Goal: Task Accomplishment & Management: Complete application form

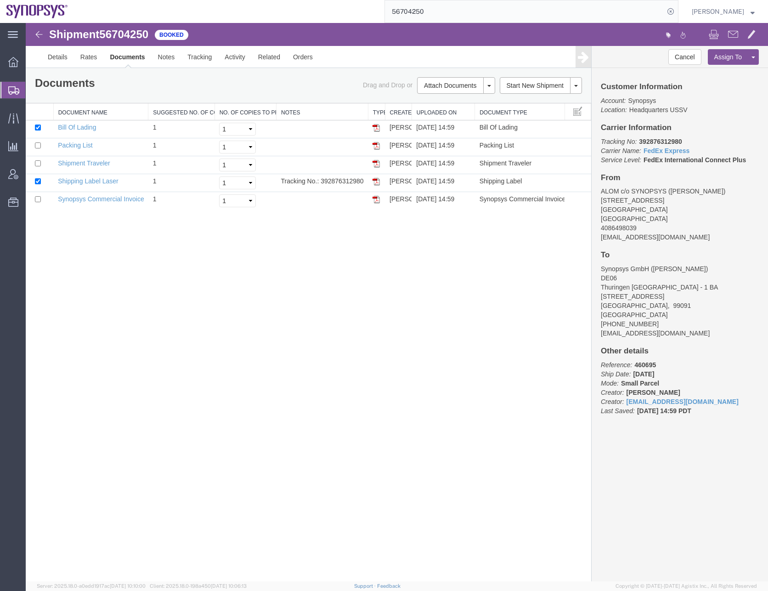
click at [19, 89] on icon at bounding box center [13, 90] width 11 height 8
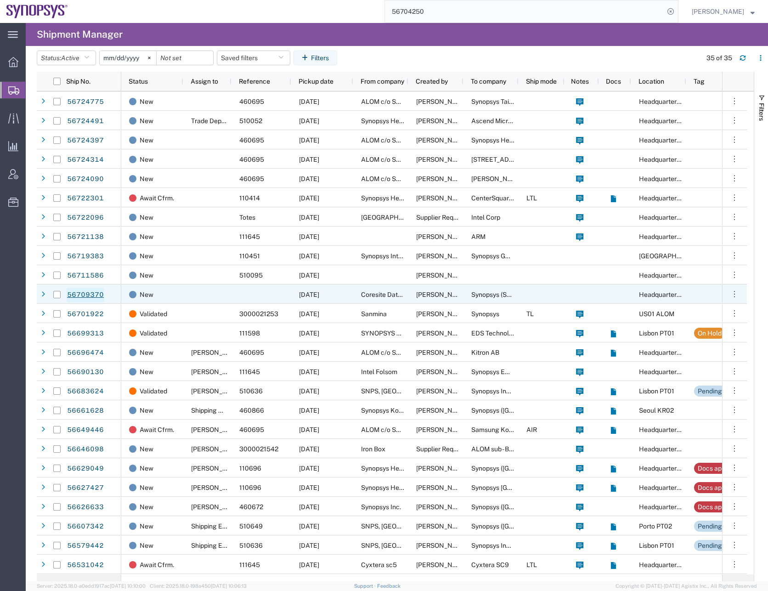
click at [86, 292] on link "56709370" at bounding box center [86, 295] width 38 height 15
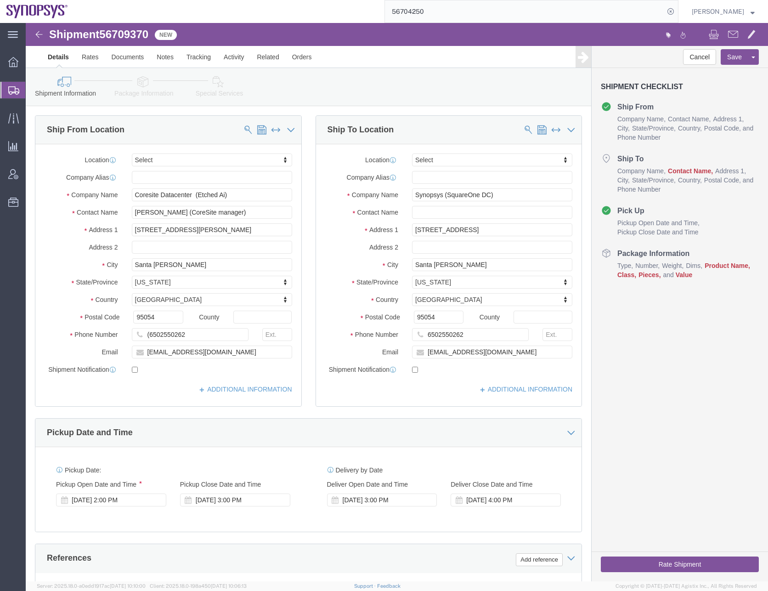
select select
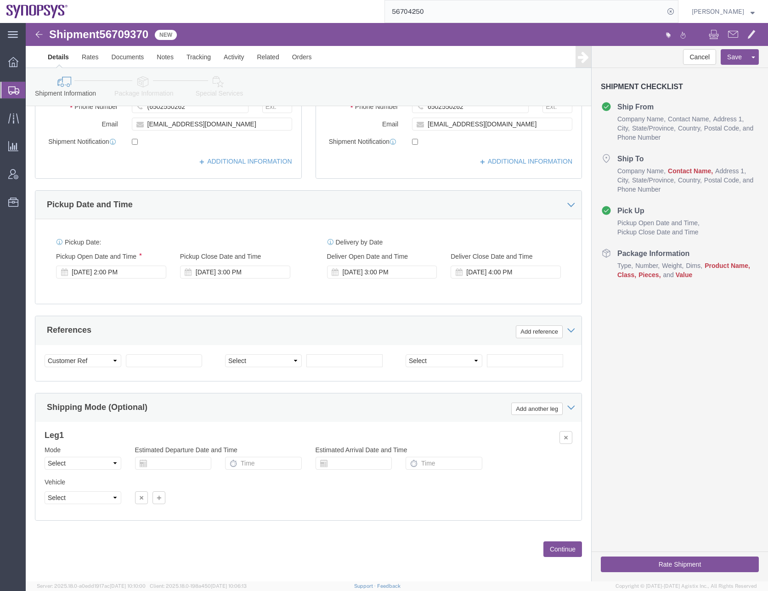
scroll to position [232, 0]
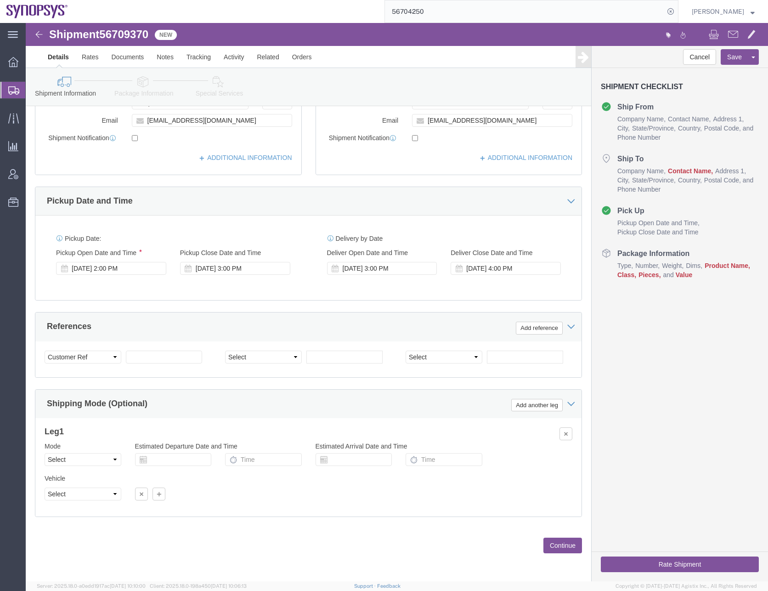
click button "Continue"
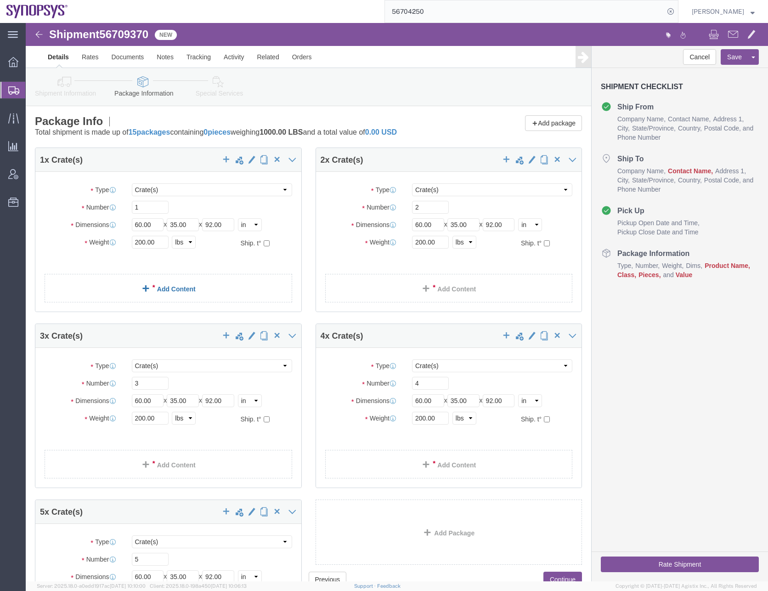
click link "Add Content"
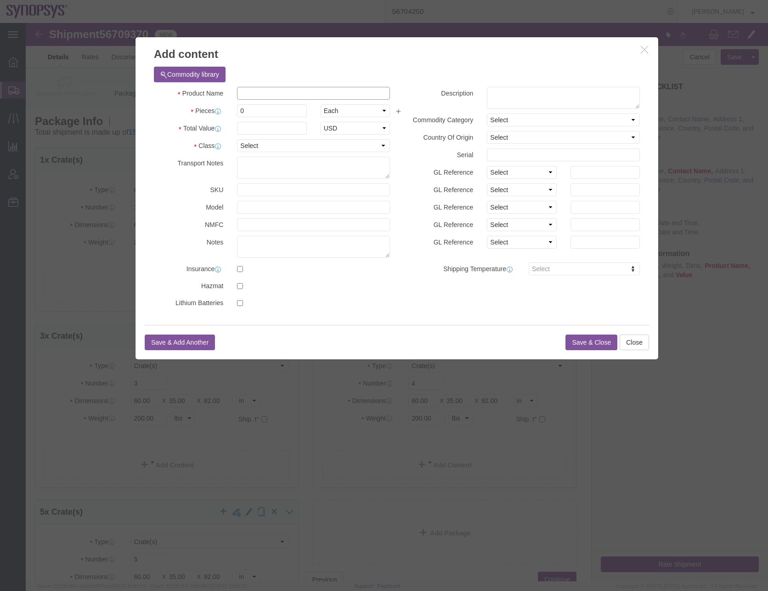
click input "text"
type input "Zebu Crate"
click textarea
type textarea "Zebu Crate"
click select "Select 50 55 60 65 70 85 92.5 100 125 175 250 300 400"
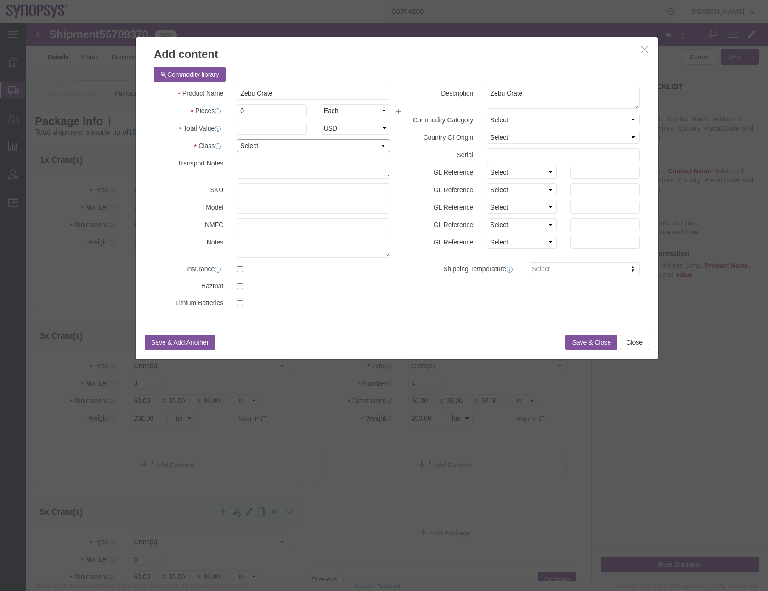
select select "50"
click select "Select 50 55 60 65 70 85 92.5 100 125 175 250 300 400"
click input "0"
type input "1"
type input "100"
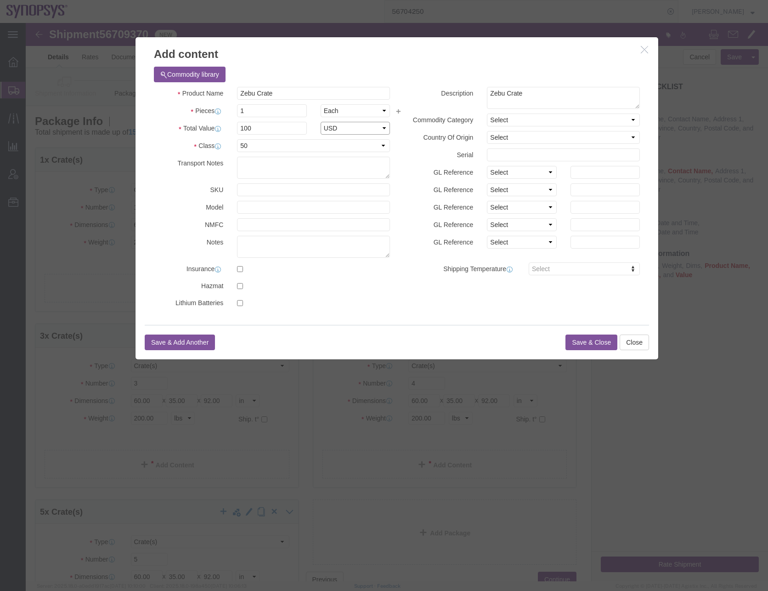
select select "USD"
click select "Select [GEOGRAPHIC_DATA] [GEOGRAPHIC_DATA] [GEOGRAPHIC_DATA] [GEOGRAPHIC_DATA] …"
select select "FR"
click select "Select [GEOGRAPHIC_DATA] [GEOGRAPHIC_DATA] [GEOGRAPHIC_DATA] [GEOGRAPHIC_DATA] …"
click h3 "Add content"
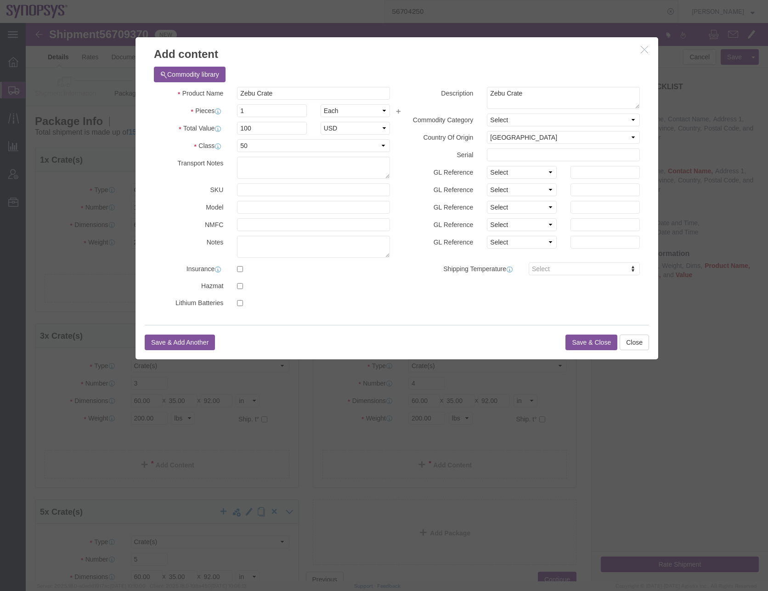
click button "Save & Close"
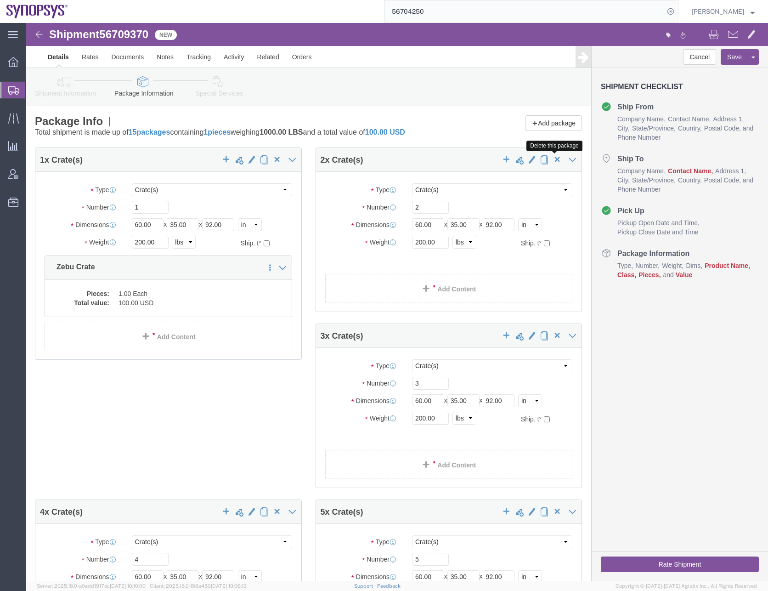
click span "button"
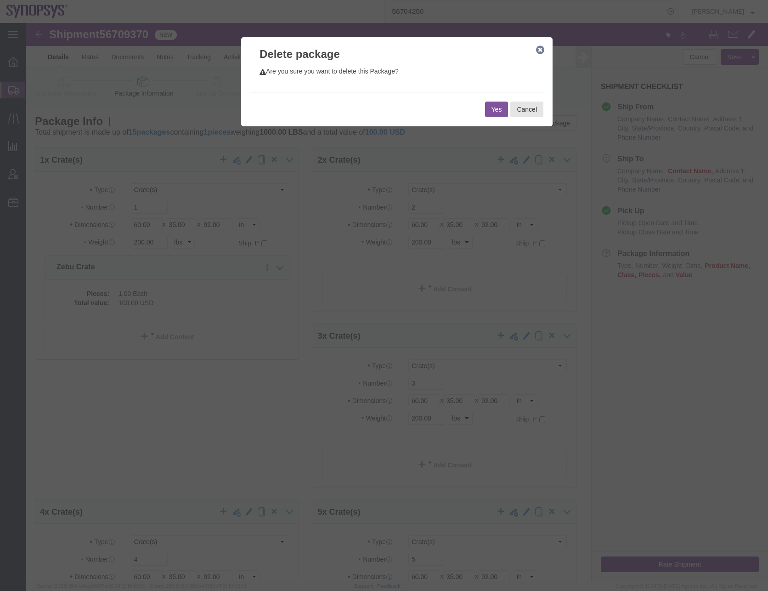
click button "Yes"
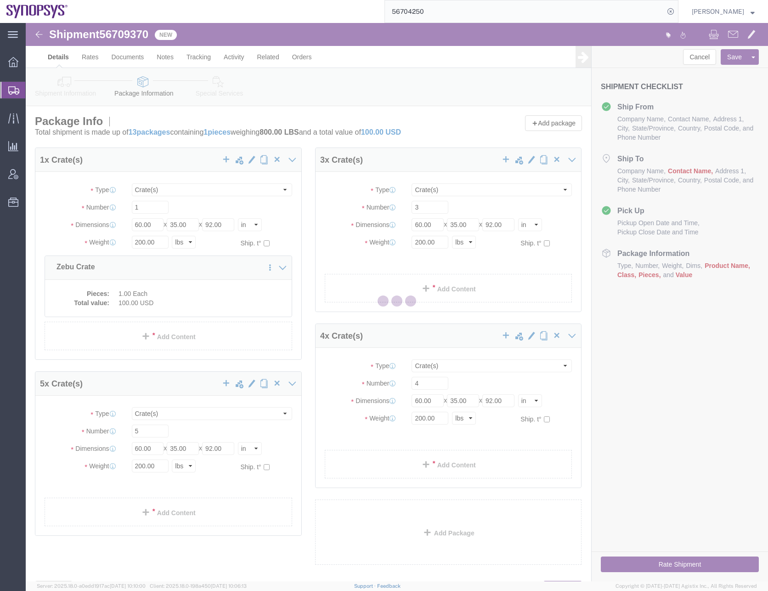
select select "CRAT"
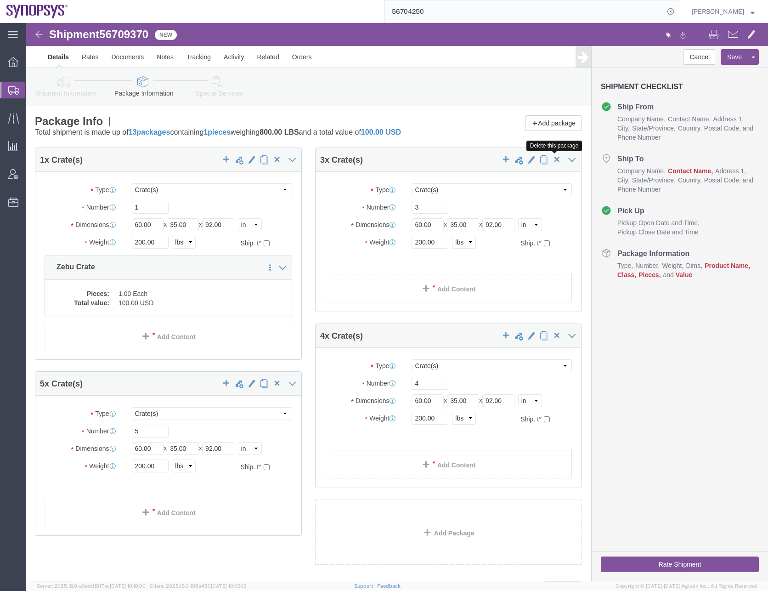
click span "button"
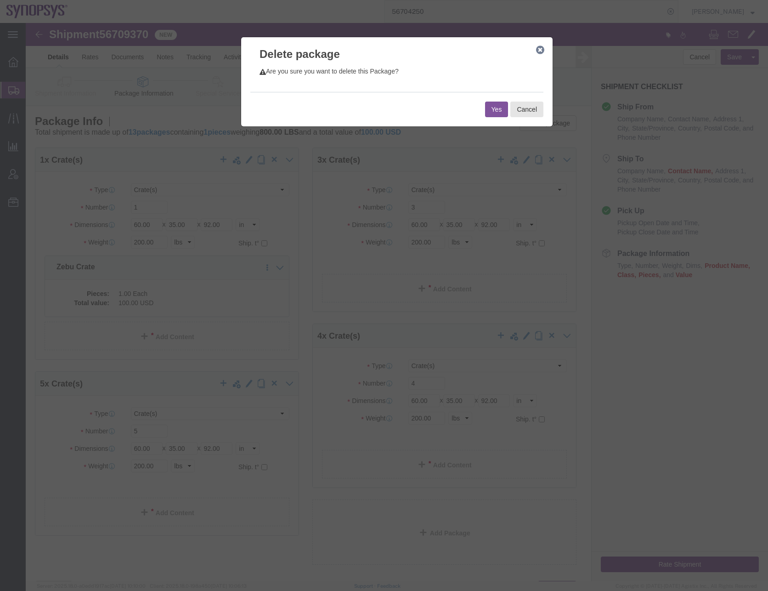
click button "Yes"
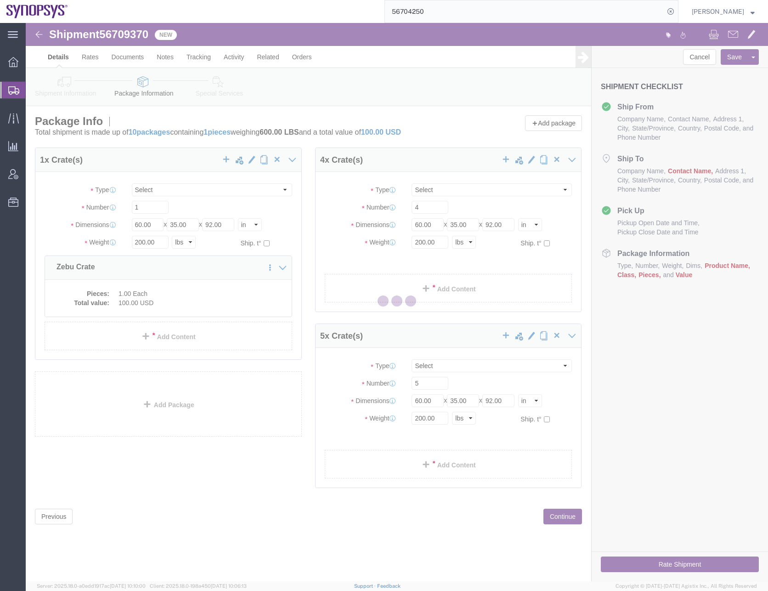
select select "CRAT"
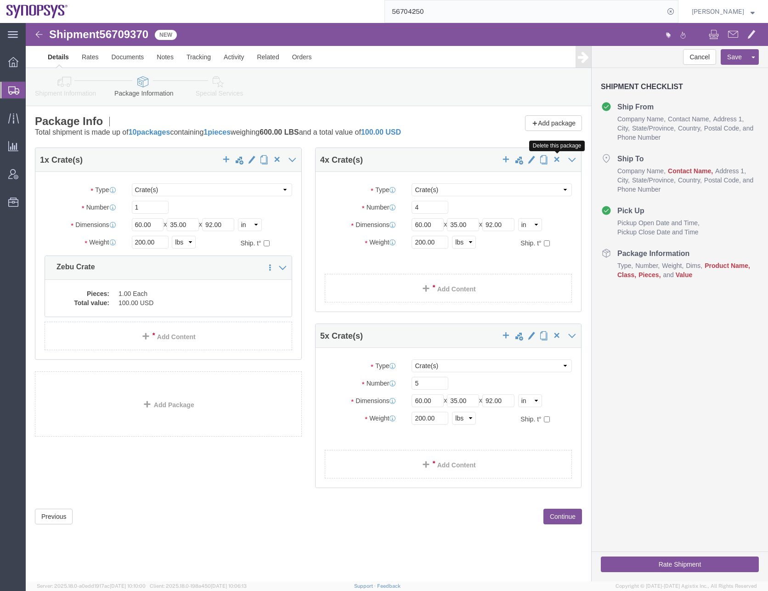
click span "button"
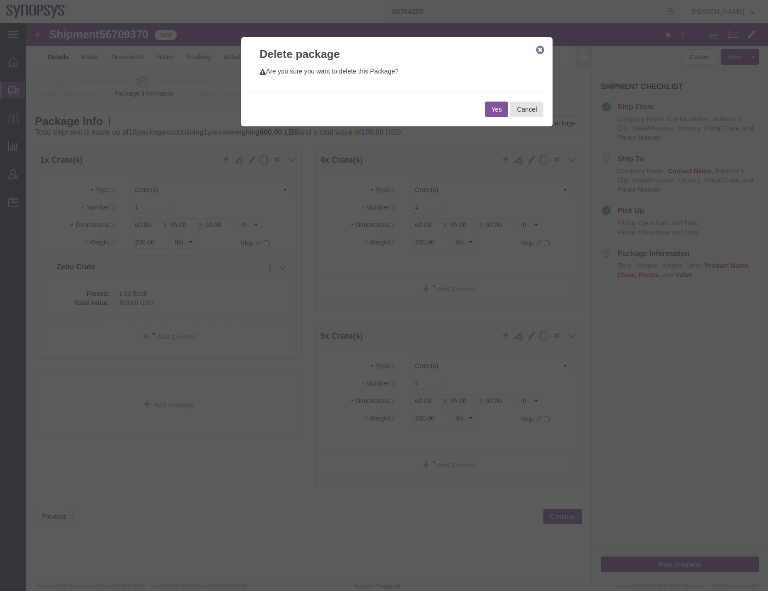
click button "Yes"
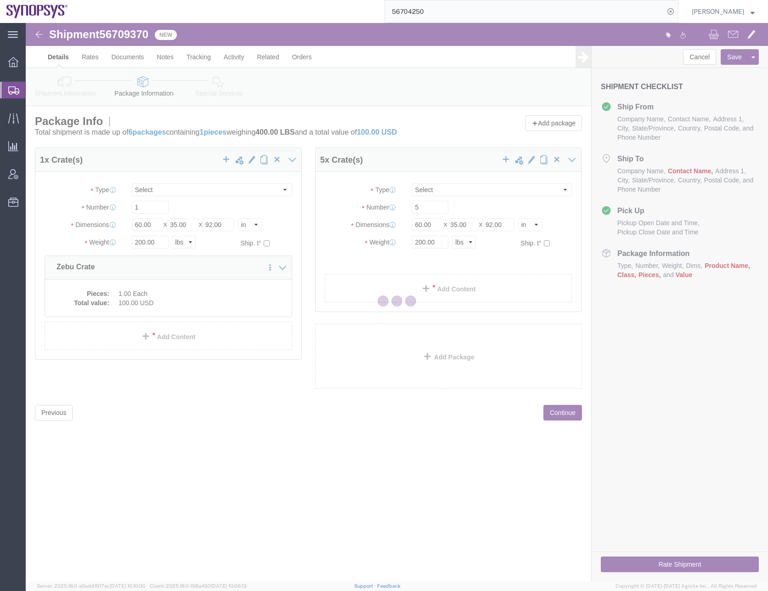
select select "CRAT"
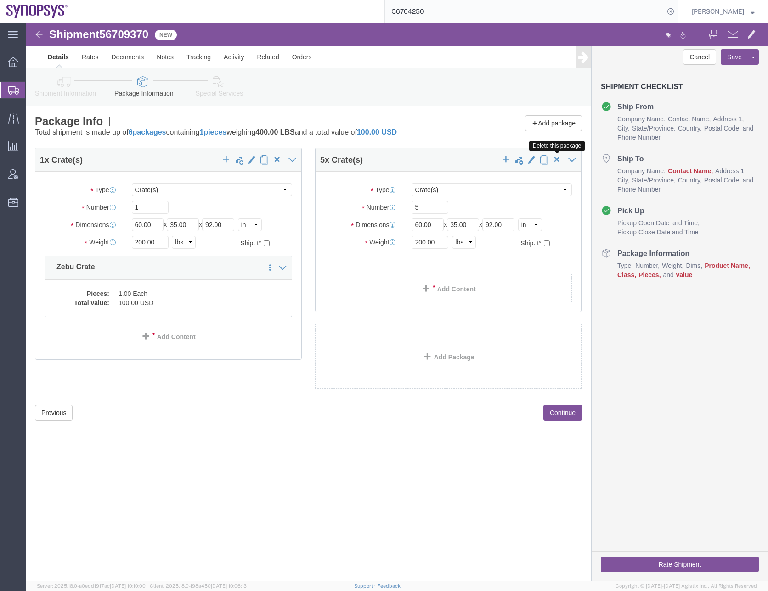
click span "button"
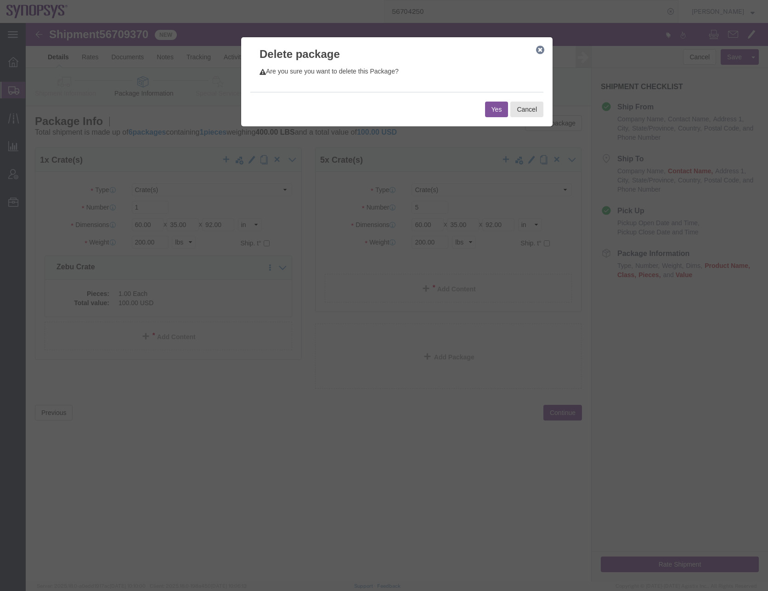
click button "Yes"
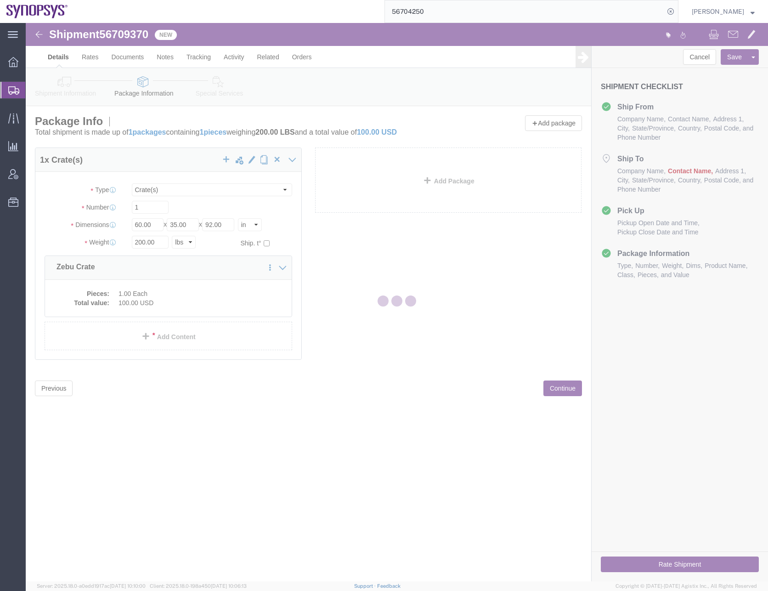
select select "CRAT"
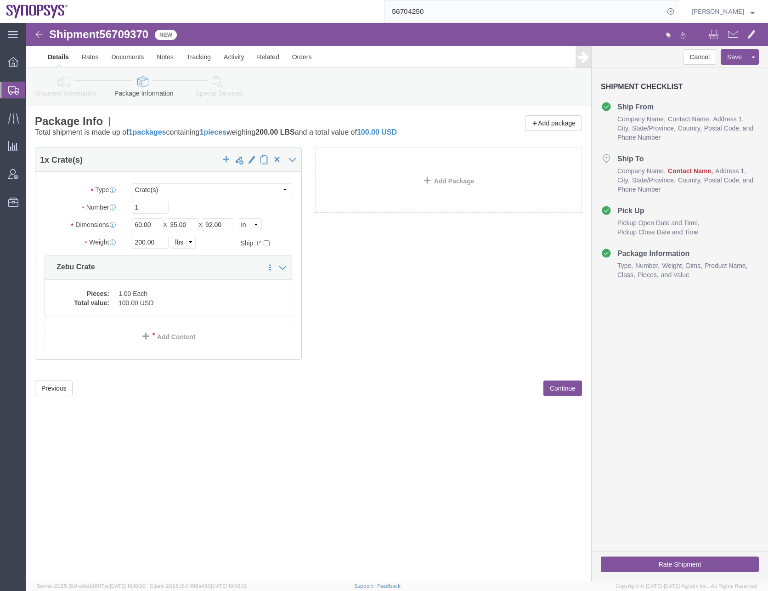
click div "1 x Crate(s) Package Type Select Bale(s) Basket(s) Bolt(s) Bottle(s) Buckets Bu…"
click span "button"
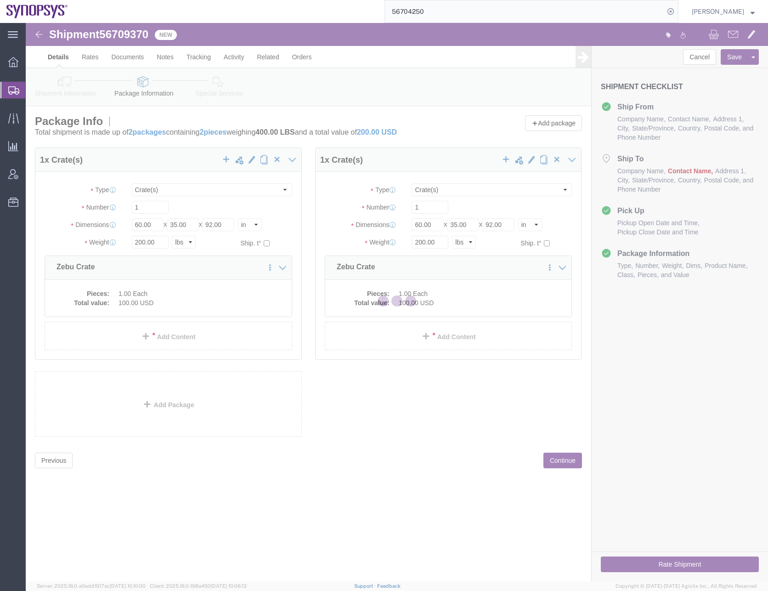
select select "CRAT"
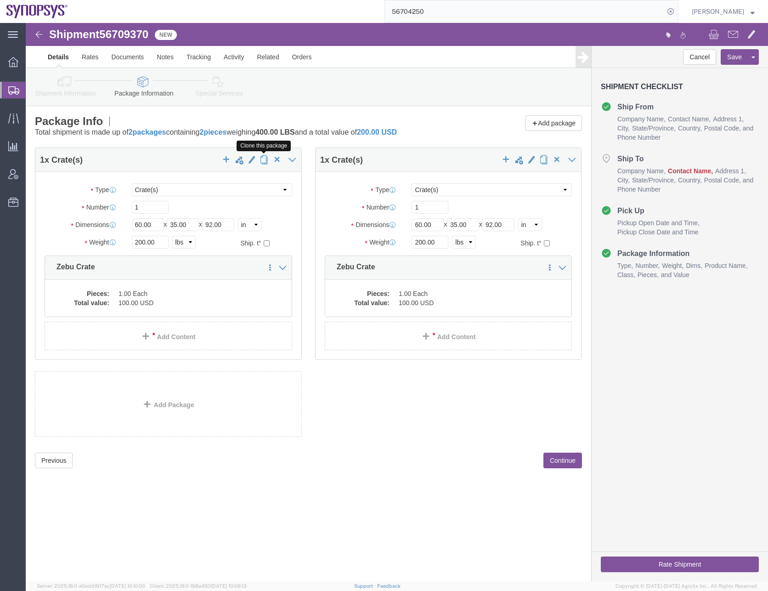
click span "button"
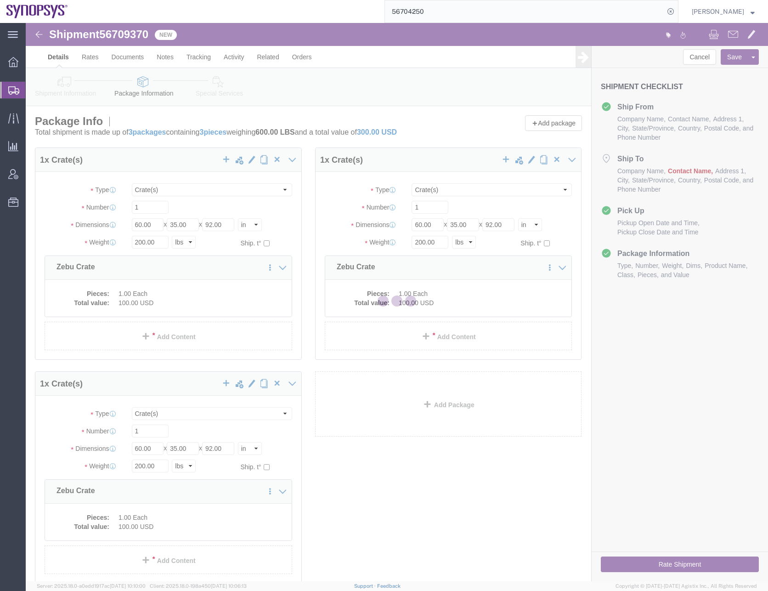
select select "CRAT"
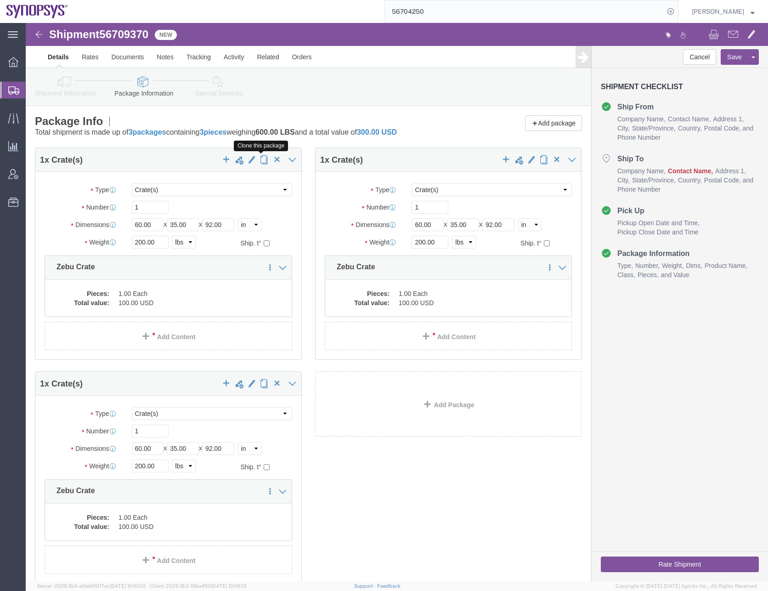
click span "button"
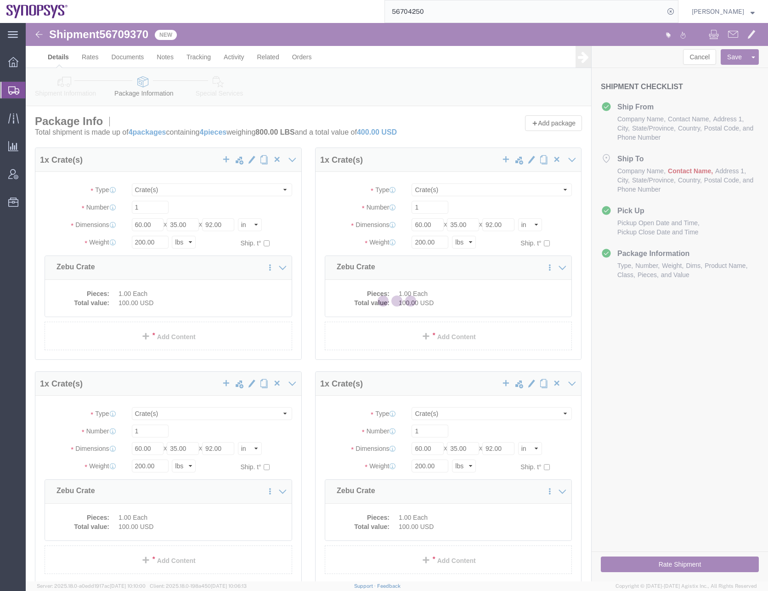
select select "CRAT"
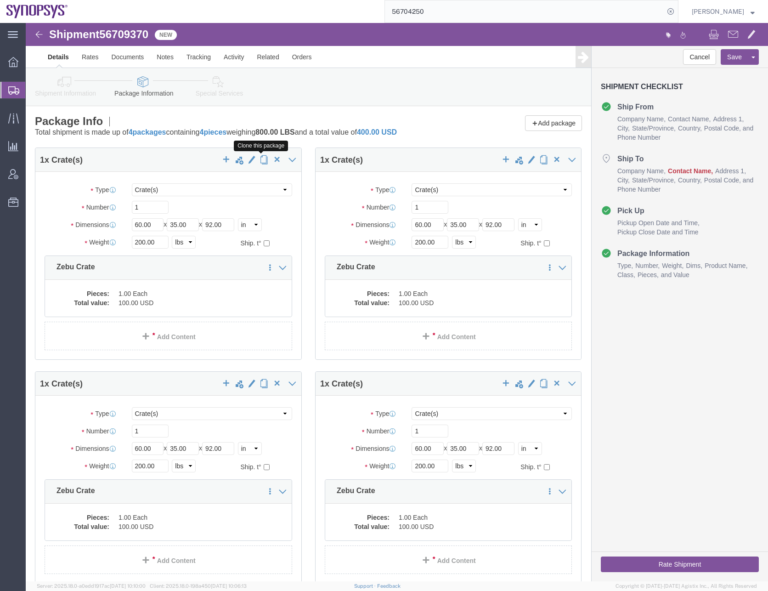
click span "button"
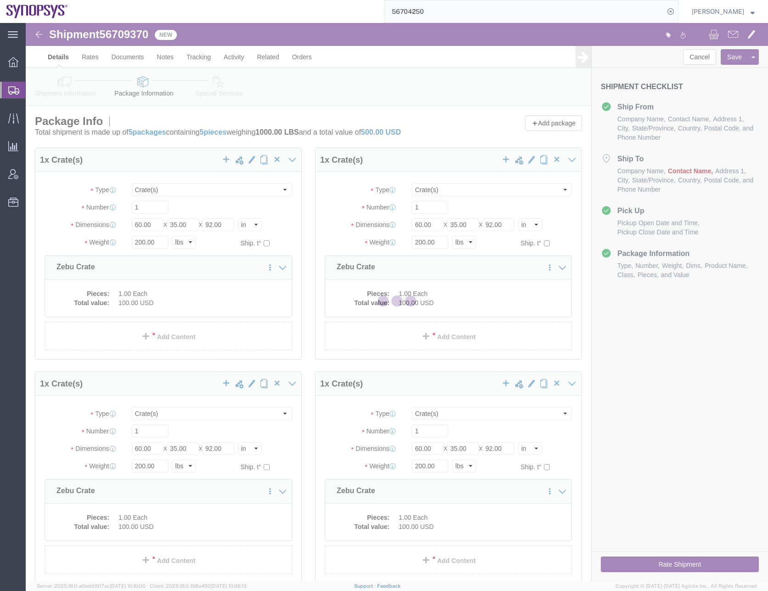
select select "CRAT"
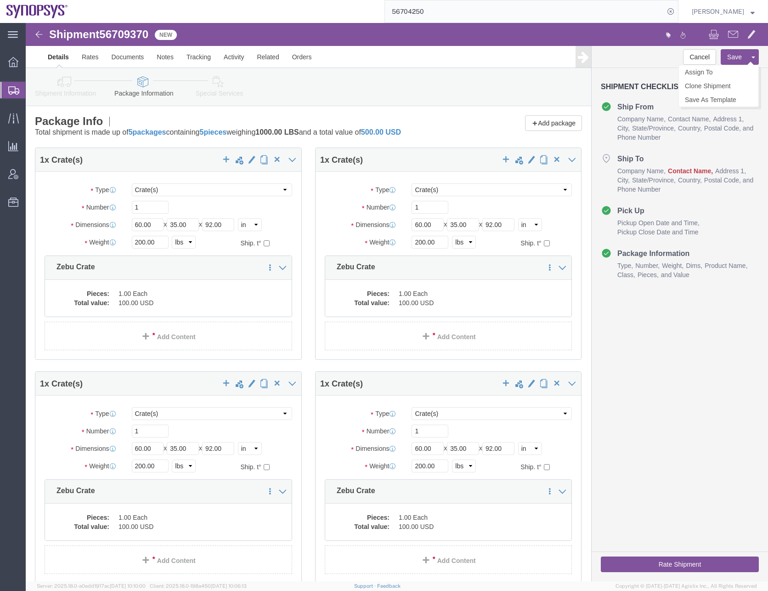
click button "Save"
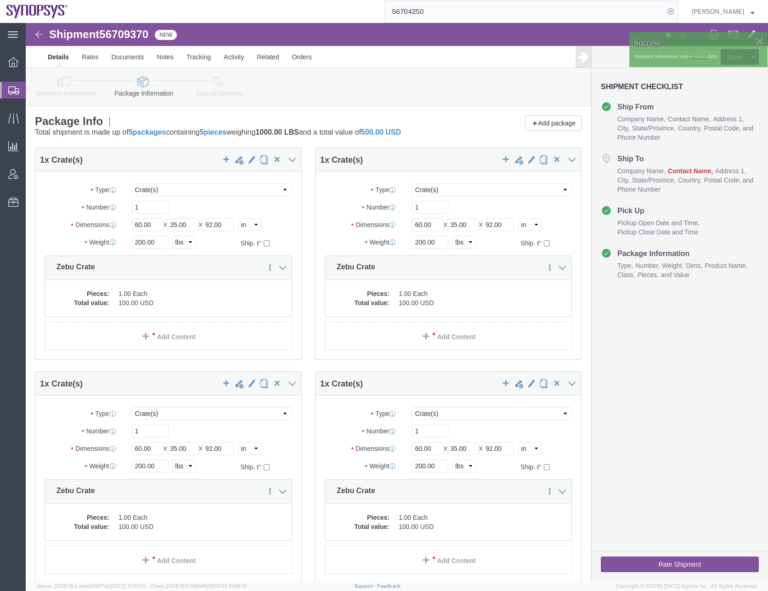
click icon
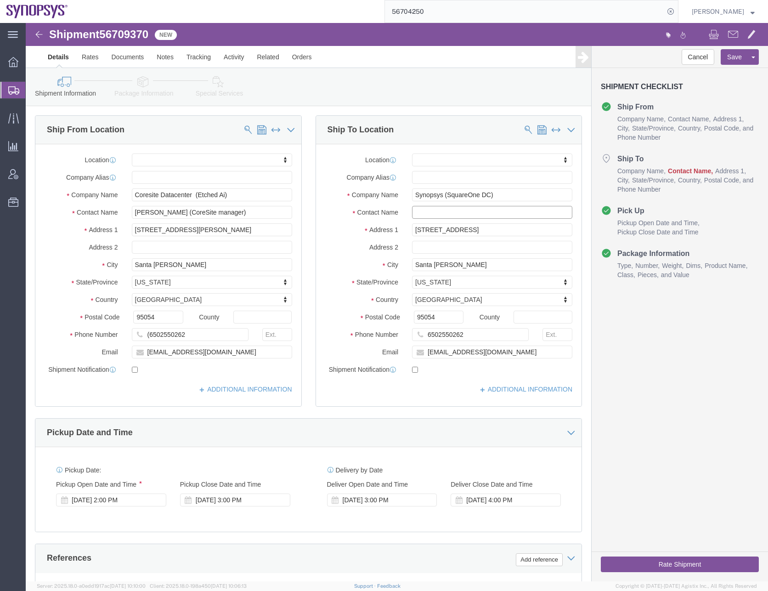
click input "text"
type input "[PERSON_NAME]"
click input "checkbox"
checkbox input "true"
click input "checkbox"
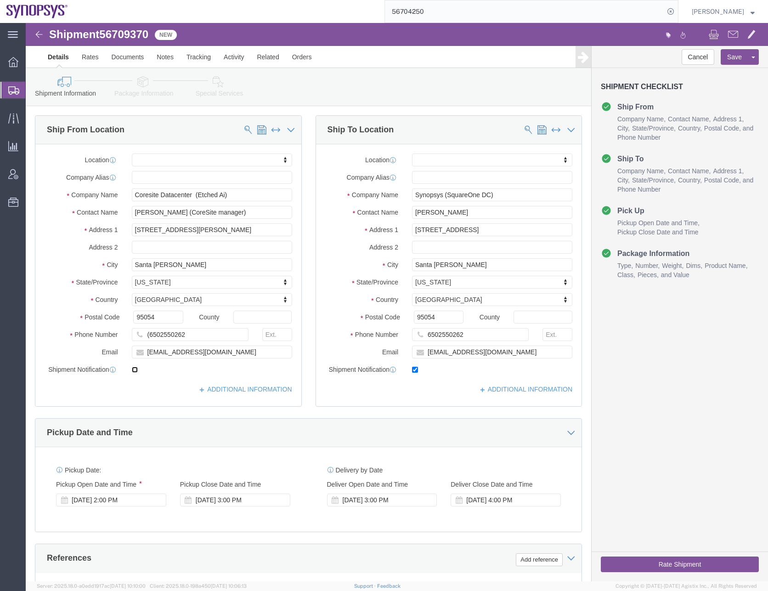
checkbox input "true"
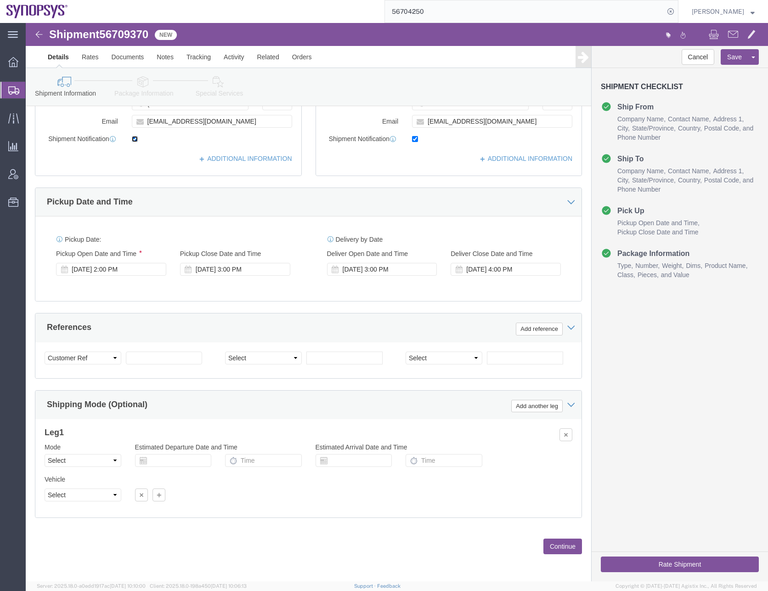
scroll to position [232, 0]
click button "Continue"
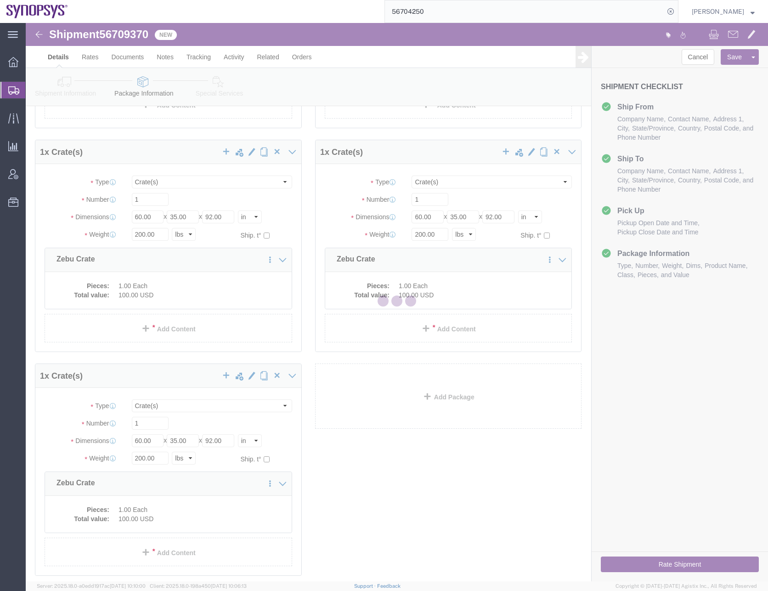
scroll to position [290, 0]
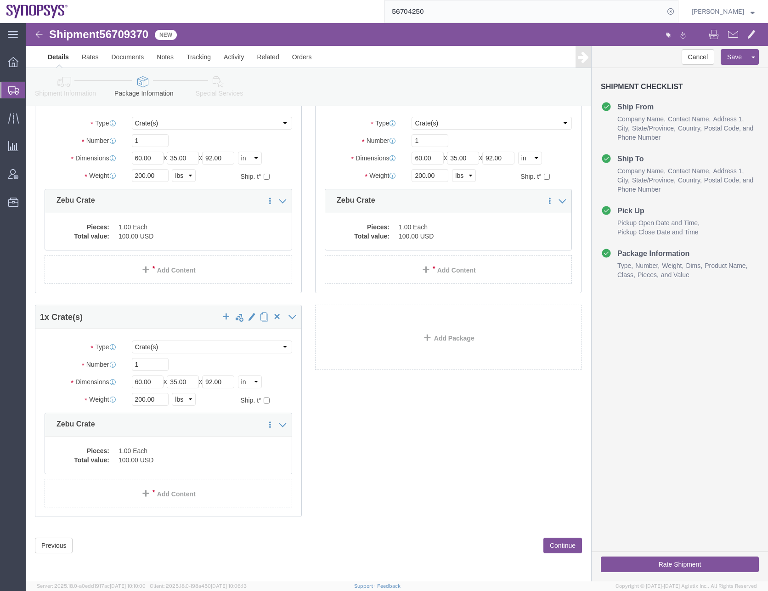
click button "Continue"
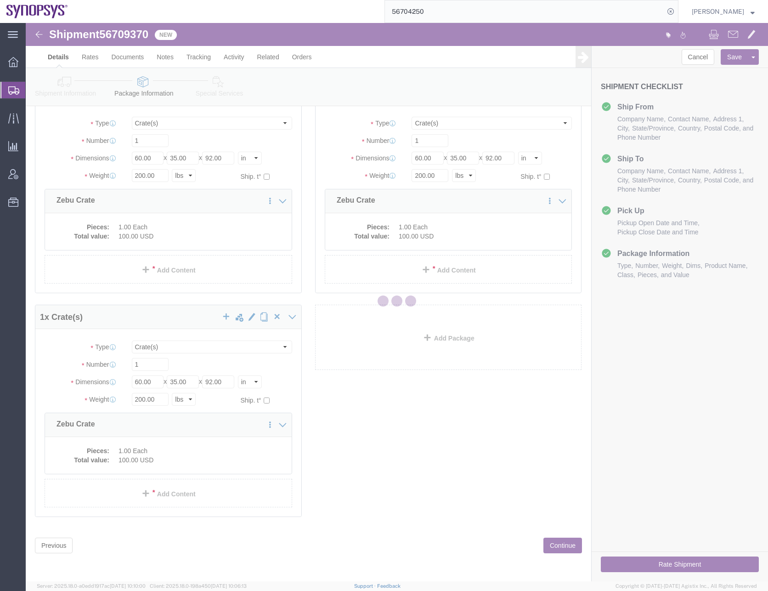
select select
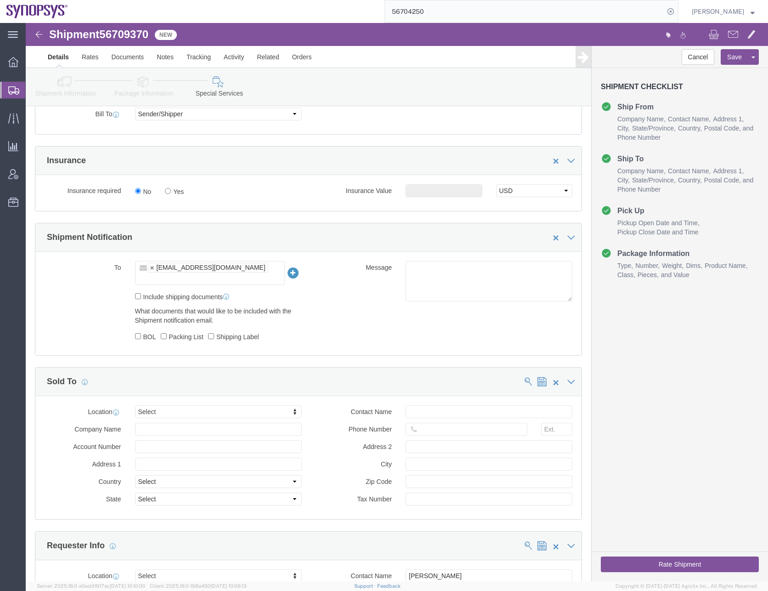
scroll to position [385, 0]
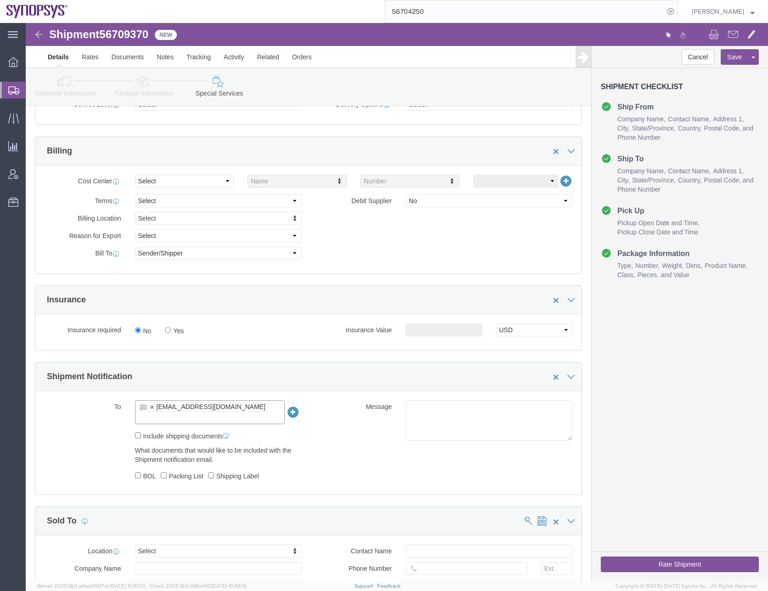
click input "text"
type input "[EMAIL_ADDRESS][DOMAIN_NAME]"
type input "[EMAIL_ADDRESS][DOMAIN_NAME],[EMAIL_ADDRESS][DOMAIN_NAME]"
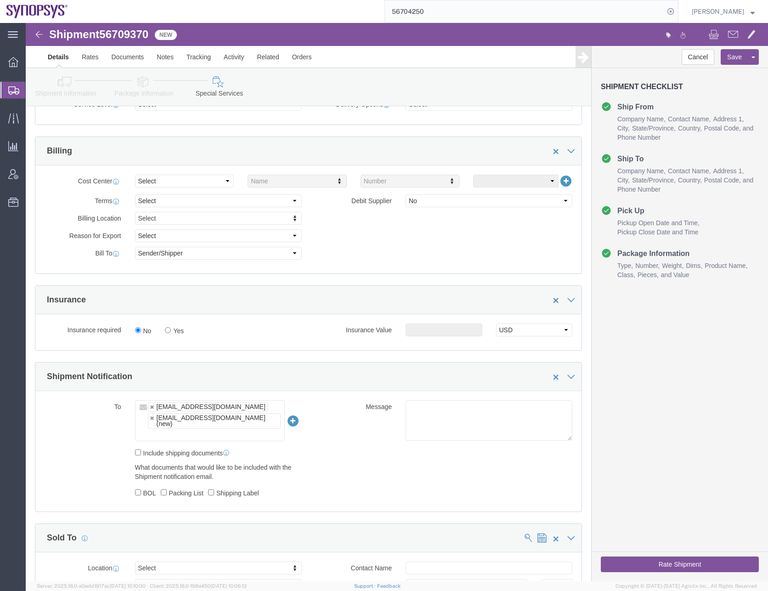
click input "text"
paste input "[EMAIL_ADDRESS][DOMAIN_NAME]"
type input "[EMAIL_ADDRESS][DOMAIN_NAME]"
type input "[EMAIL_ADDRESS][DOMAIN_NAME],[EMAIL_ADDRESS][DOMAIN_NAME],[PERSON_NAME][EMAIL_A…"
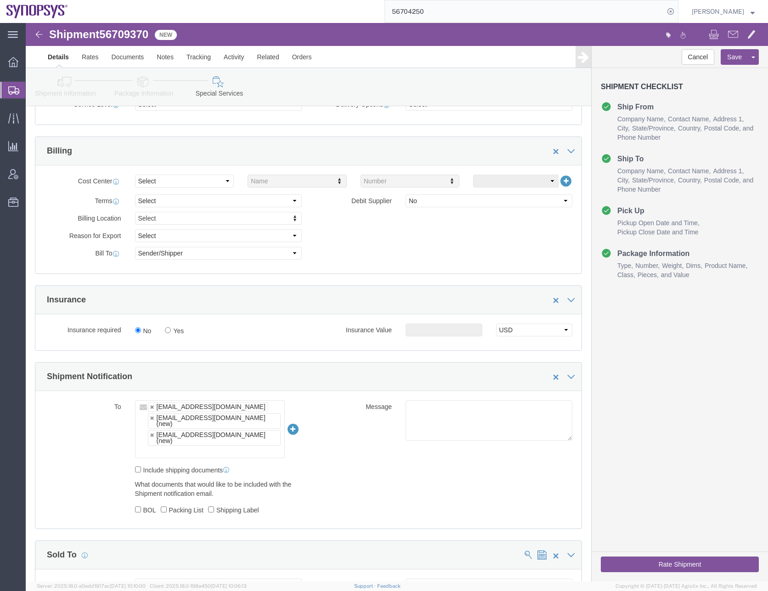
click input "text"
paste input "[PERSON_NAME][EMAIL_ADDRESS][DOMAIN_NAME]"
type input "[PERSON_NAME][EMAIL_ADDRESS][DOMAIN_NAME]"
type input "[EMAIL_ADDRESS][DOMAIN_NAME],[EMAIL_ADDRESS][DOMAIN_NAME],[PERSON_NAME][EMAIL_A…"
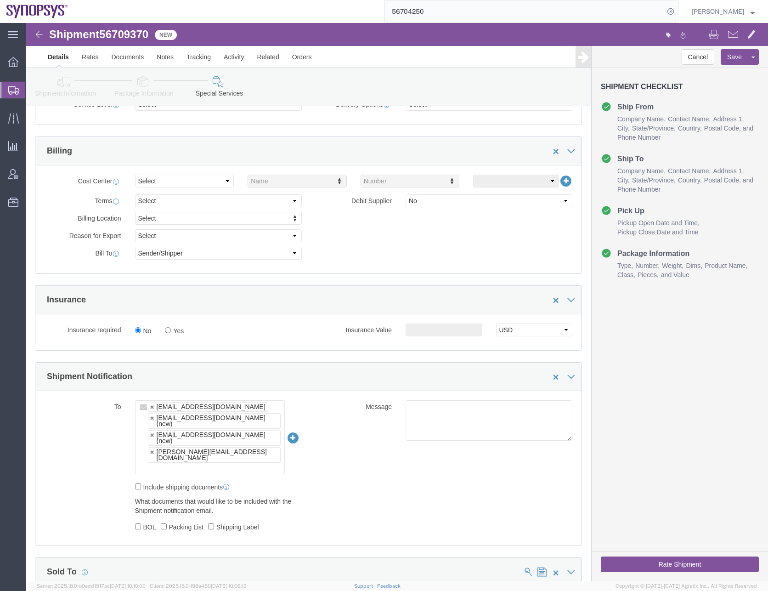
click div "To [EMAIL_ADDRESS][DOMAIN_NAME] [EMAIL_ADDRESS][DOMAIN_NAME] (new) [EMAIL_ADDRE…"
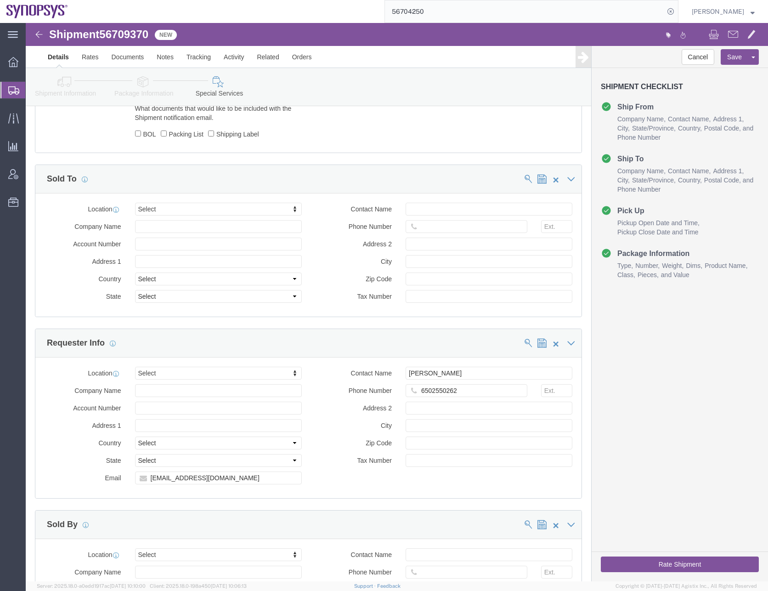
scroll to position [880, 0]
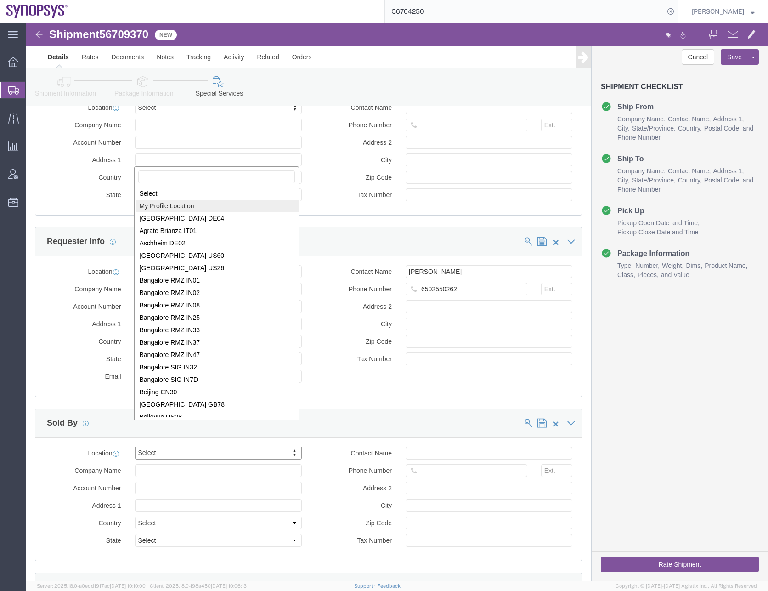
select select "MYPROFILE"
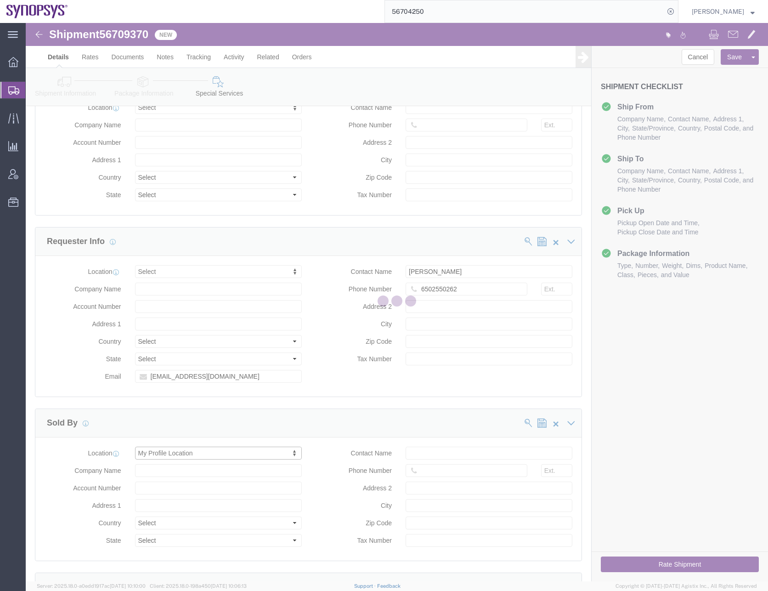
type input "Synopsys Headquarters USSV"
type input "[STREET_ADDRESS]"
select select "US"
type input "[PERSON_NAME]"
type input "0016505845000"
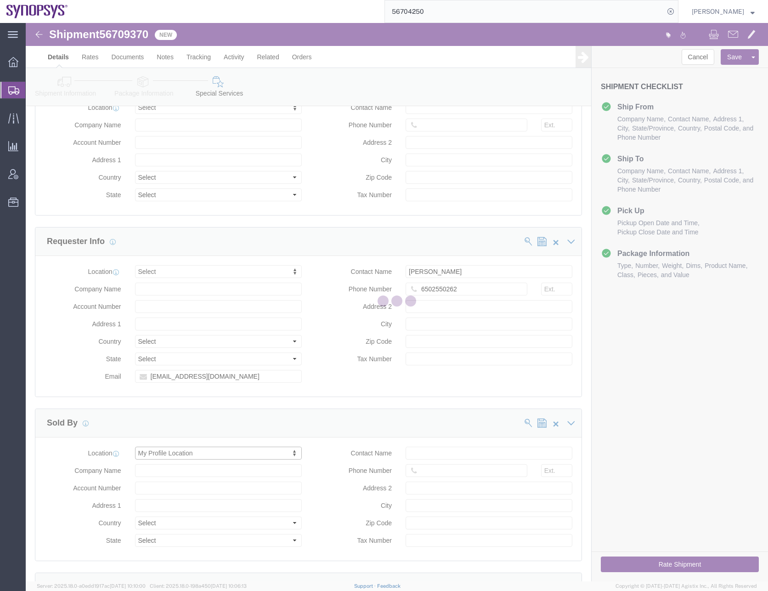
type input "Sunnyvale"
type input "94085"
type input "[US_EMPLOYER_IDENTIFICATION_NUMBER]"
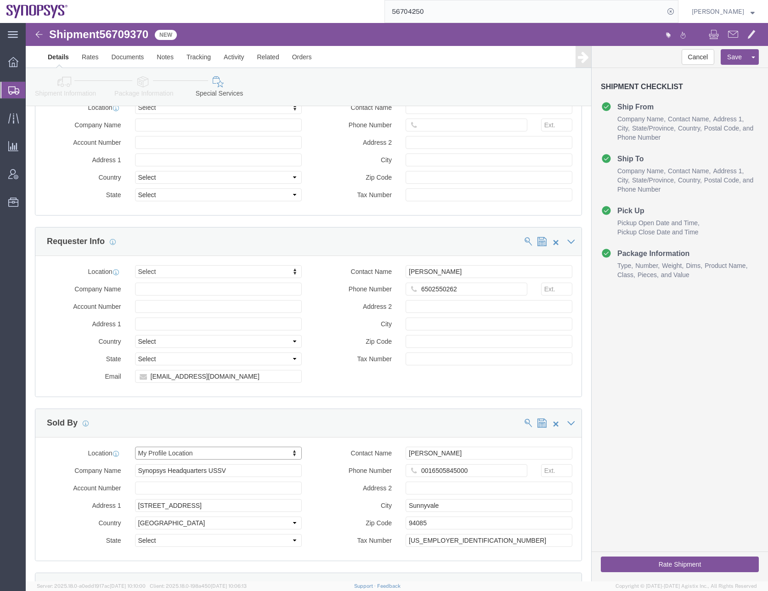
select select "CA"
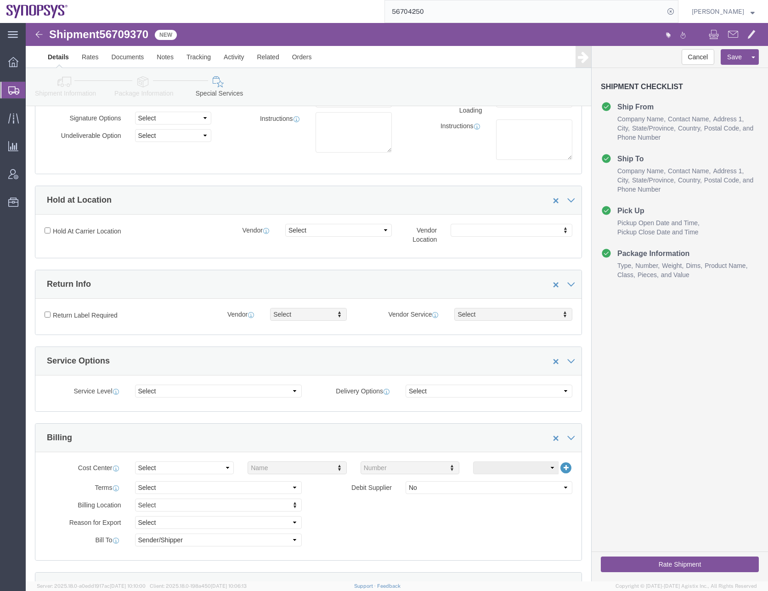
scroll to position [0, 0]
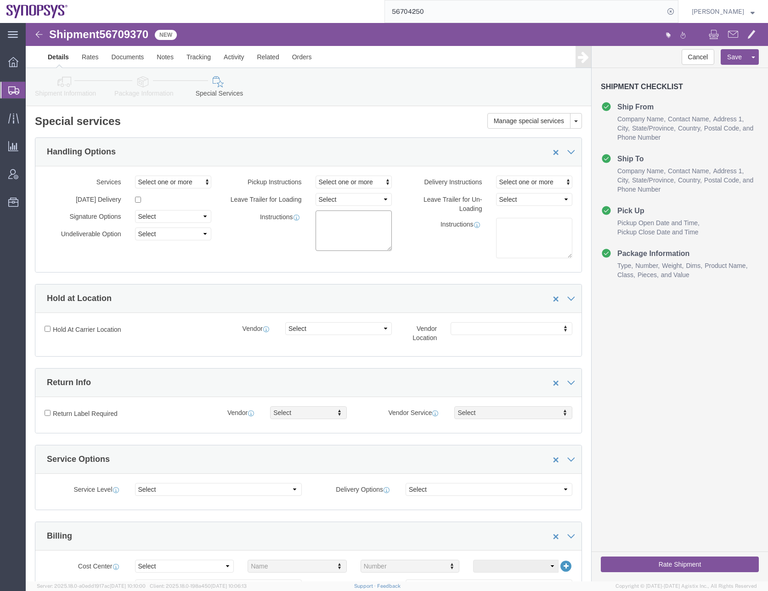
click textarea
type textarea "P"
click textarea
type textarea "P"
click textarea "2PM pickup for a delivery immediately after."
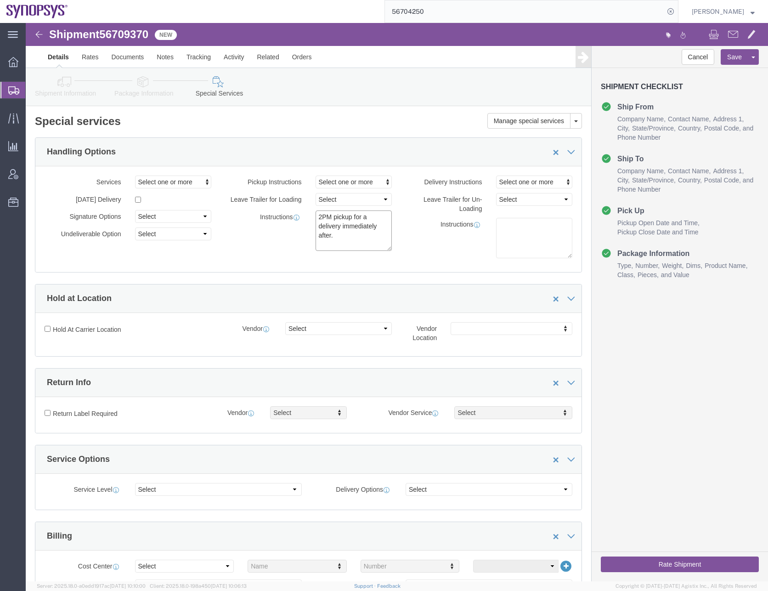
click textarea "2PM pickup for a delivery immediately after."
click textarea "2PM pickup for a delivery immediately after to SquareOne DC."
click textarea "2PM pickup for at Coresite delivery immediately after to SquareOne DC."
click textarea "2PM pickup at CoreSite for delivery immediately after to SquareOne DC."
type textarea "2PM pickup at CoreSite for delivery immediately after to SquareOne DC."
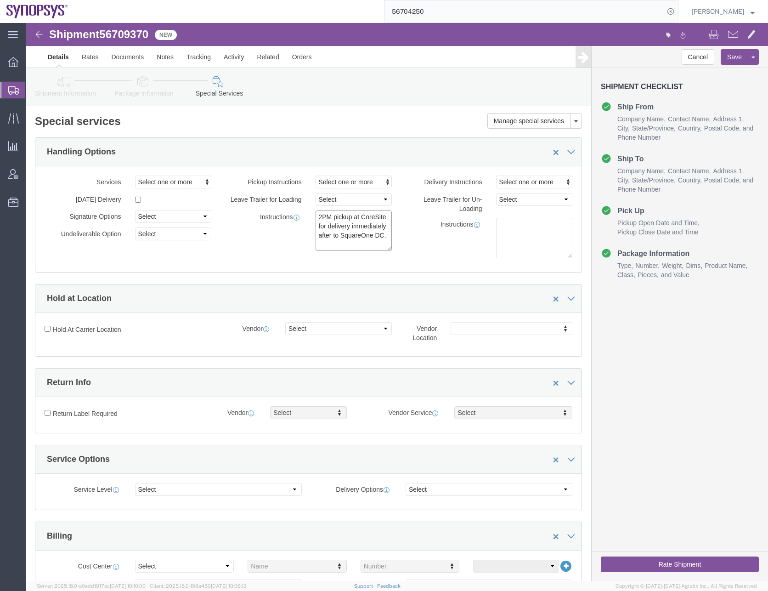
click div "Services Select one or more Air Ride Truck Blanket Wrap Carnet Consolidated Shi…"
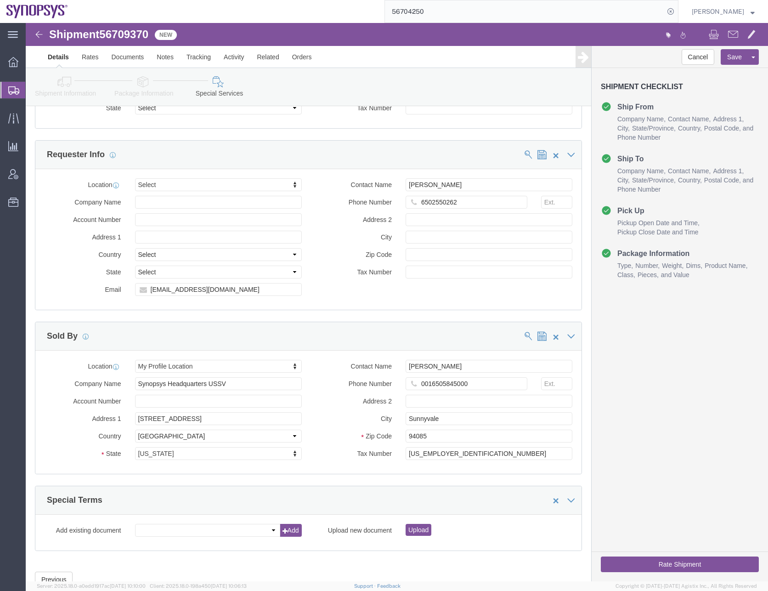
scroll to position [972, 0]
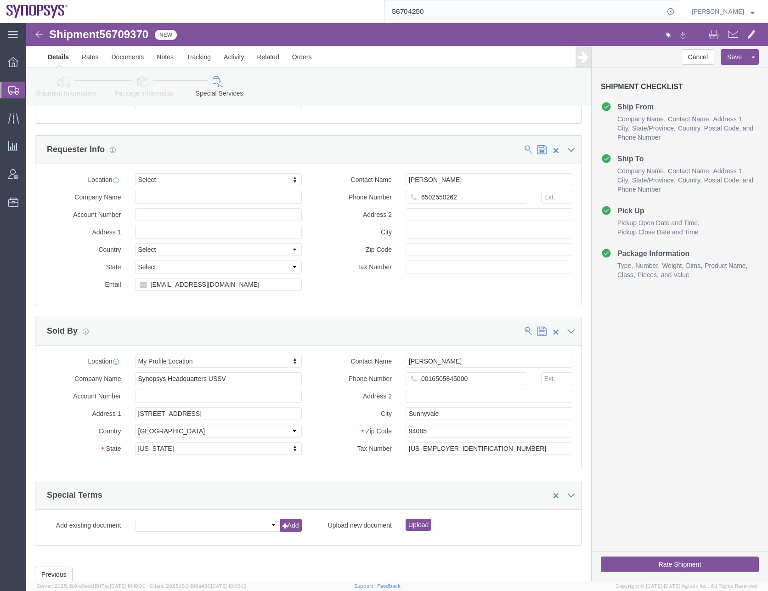
click button "Rate Shipment"
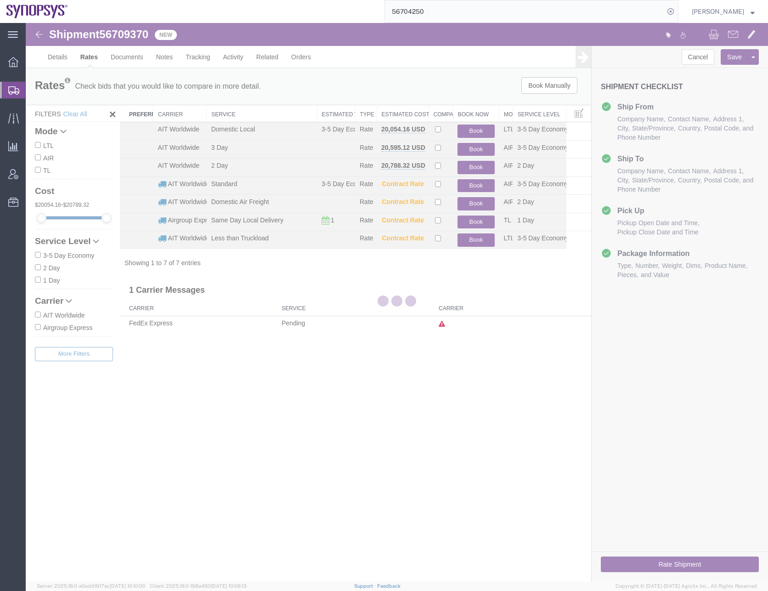
scroll to position [0, 0]
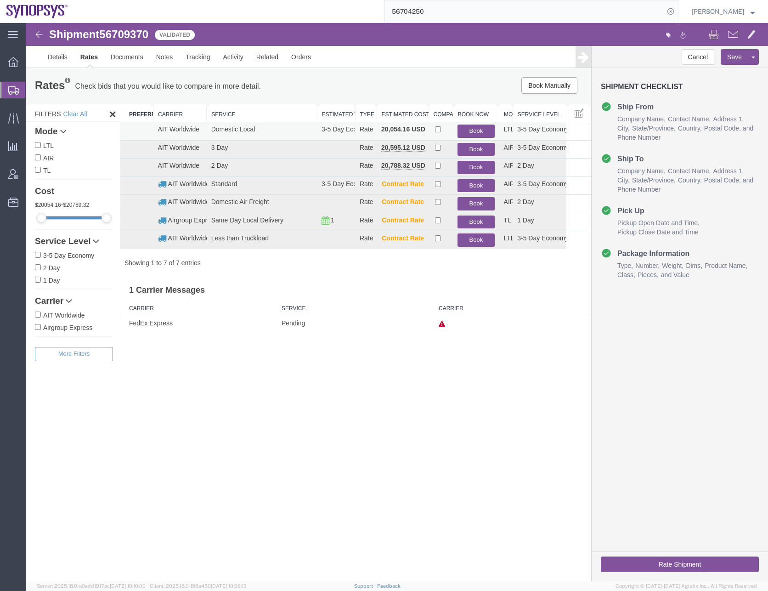
click at [480, 131] on button "Book" at bounding box center [476, 131] width 37 height 13
